Goal: Task Accomplishment & Management: Use online tool/utility

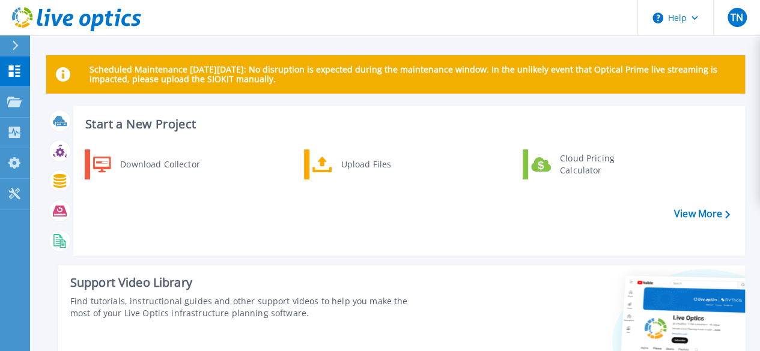
scroll to position [1, 0]
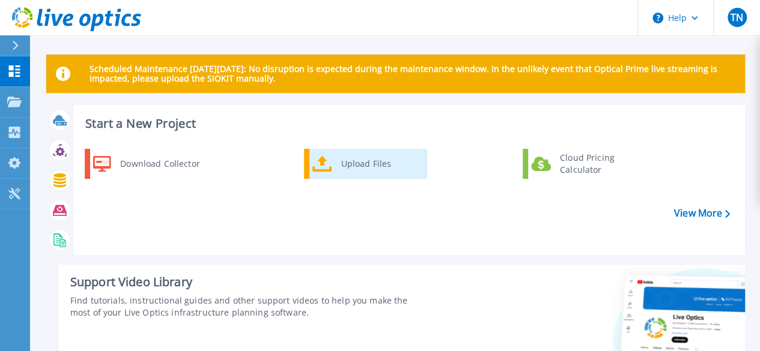
click at [345, 165] on div "Upload Files" at bounding box center [379, 164] width 89 height 24
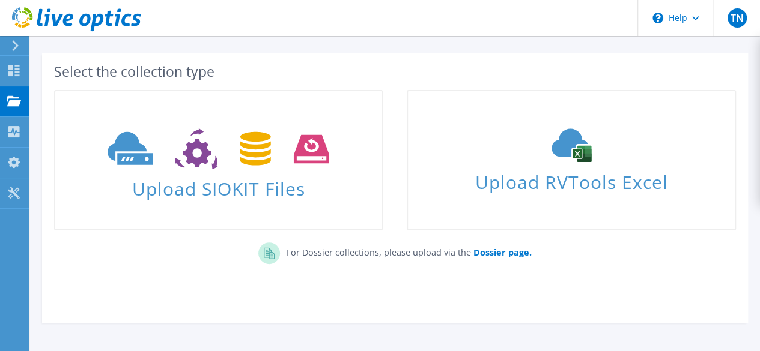
scroll to position [49, 0]
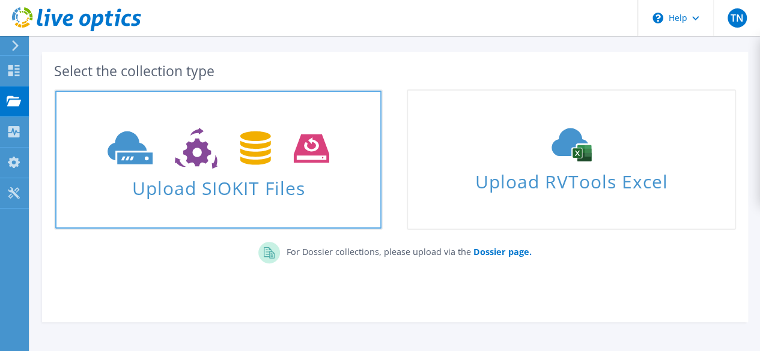
click at [214, 168] on icon at bounding box center [218, 148] width 222 height 41
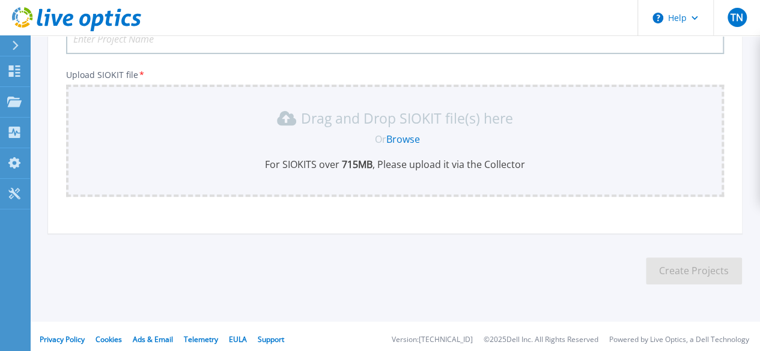
scroll to position [127, 0]
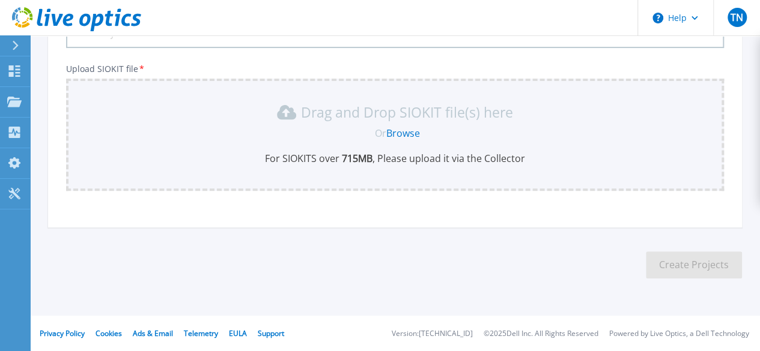
click at [402, 127] on link "Browse" at bounding box center [403, 133] width 34 height 13
